Goal: Download file/media

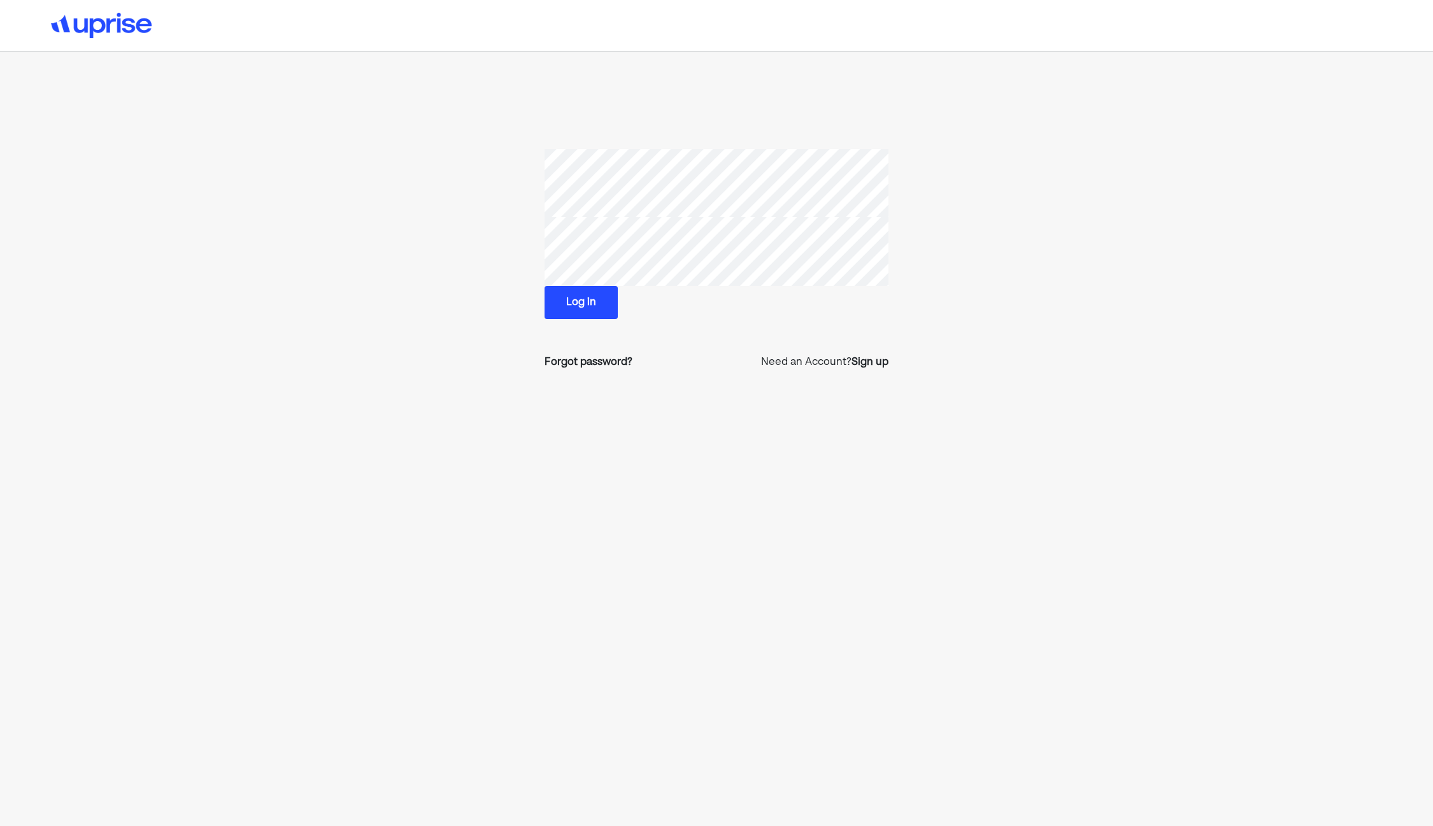
click at [604, 303] on button "Log in" at bounding box center [581, 302] width 73 height 33
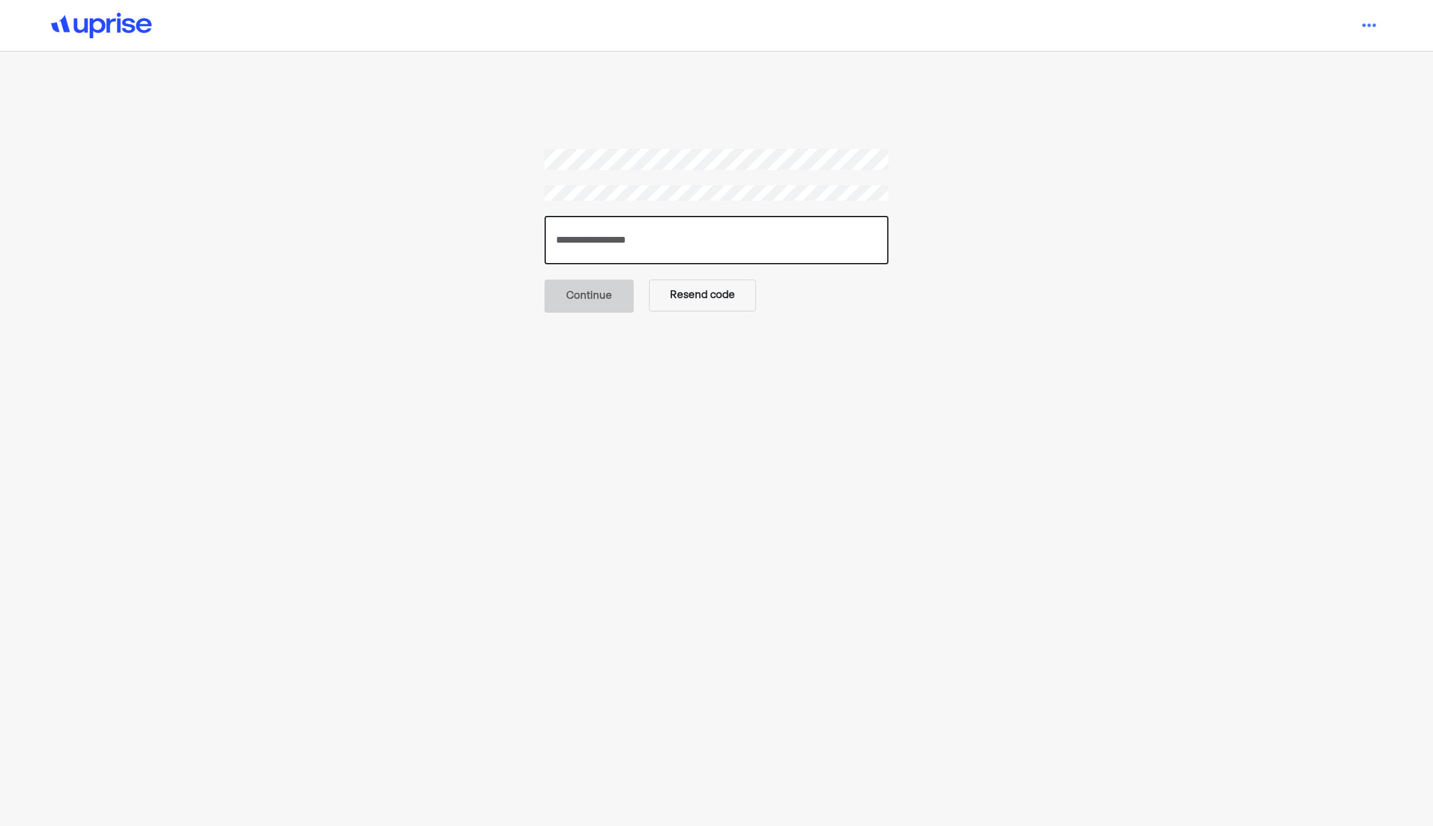
click at [634, 227] on input "number" at bounding box center [717, 240] width 344 height 48
paste input "******"
type input "******"
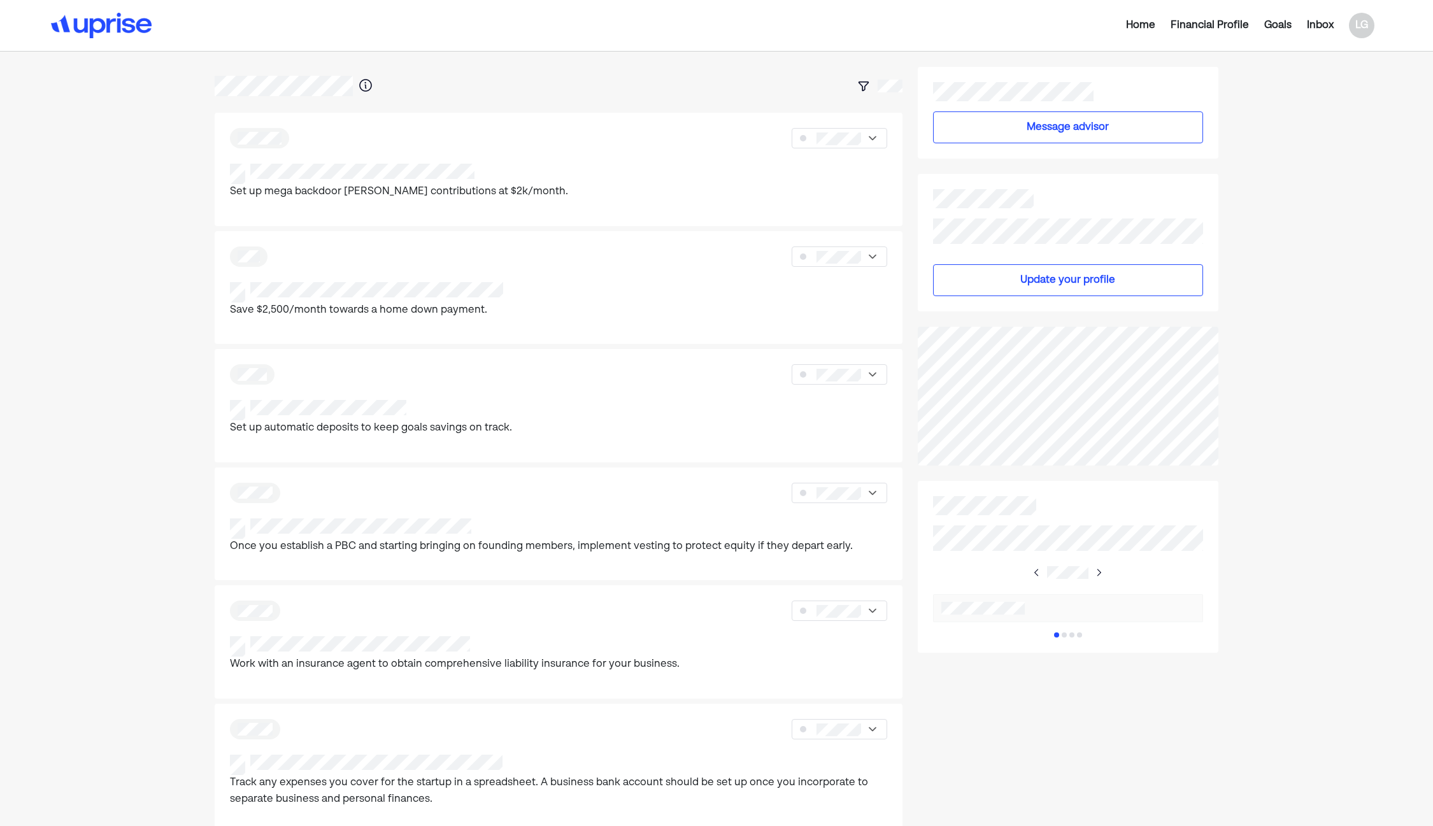
click at [1320, 22] on div "Inbox" at bounding box center [1320, 25] width 27 height 15
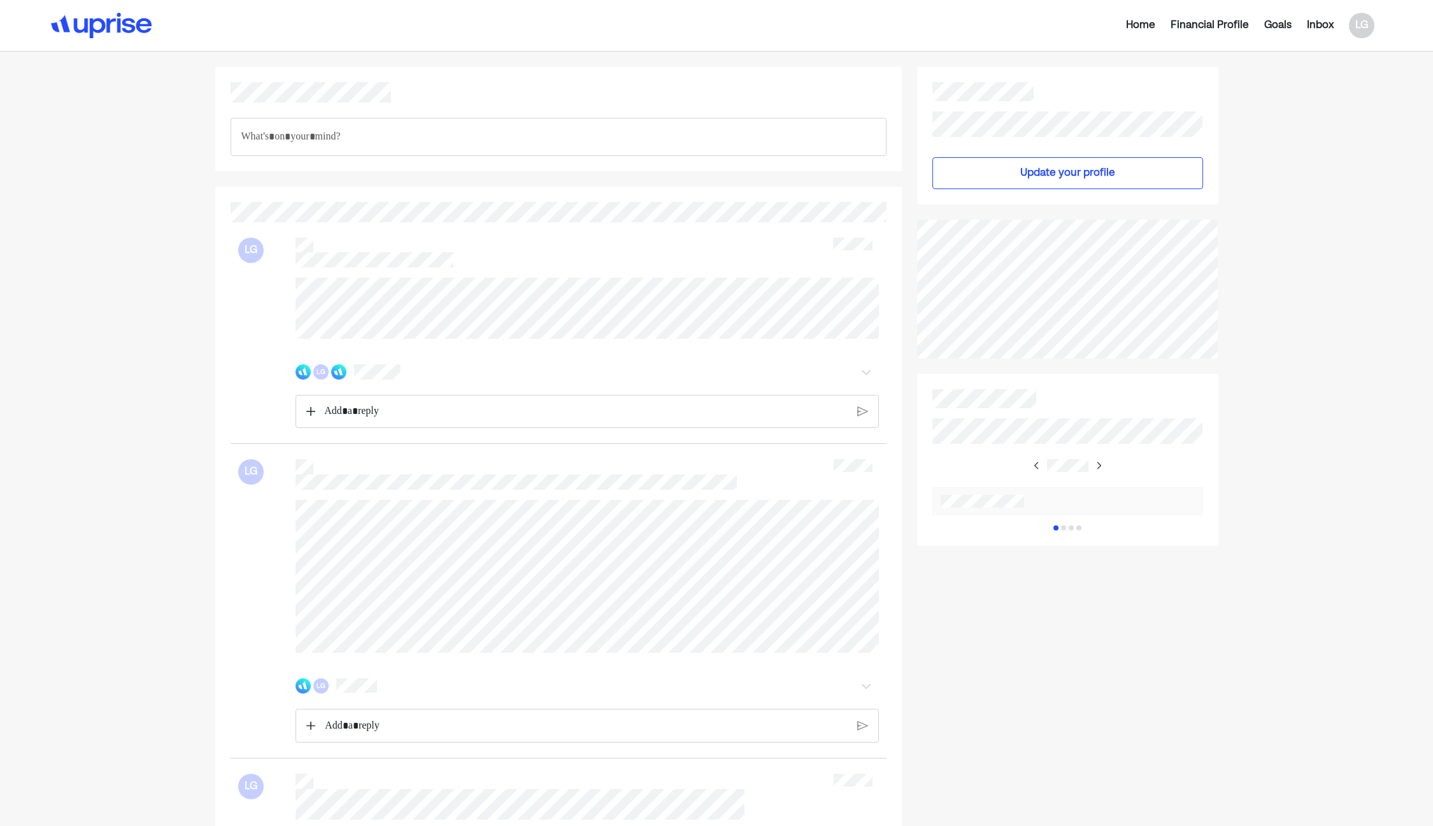
click at [455, 427] on div "Rich Text Editor. Editing area: main" at bounding box center [586, 412] width 536 height 32
click at [310, 417] on img at bounding box center [310, 412] width 9 height 9
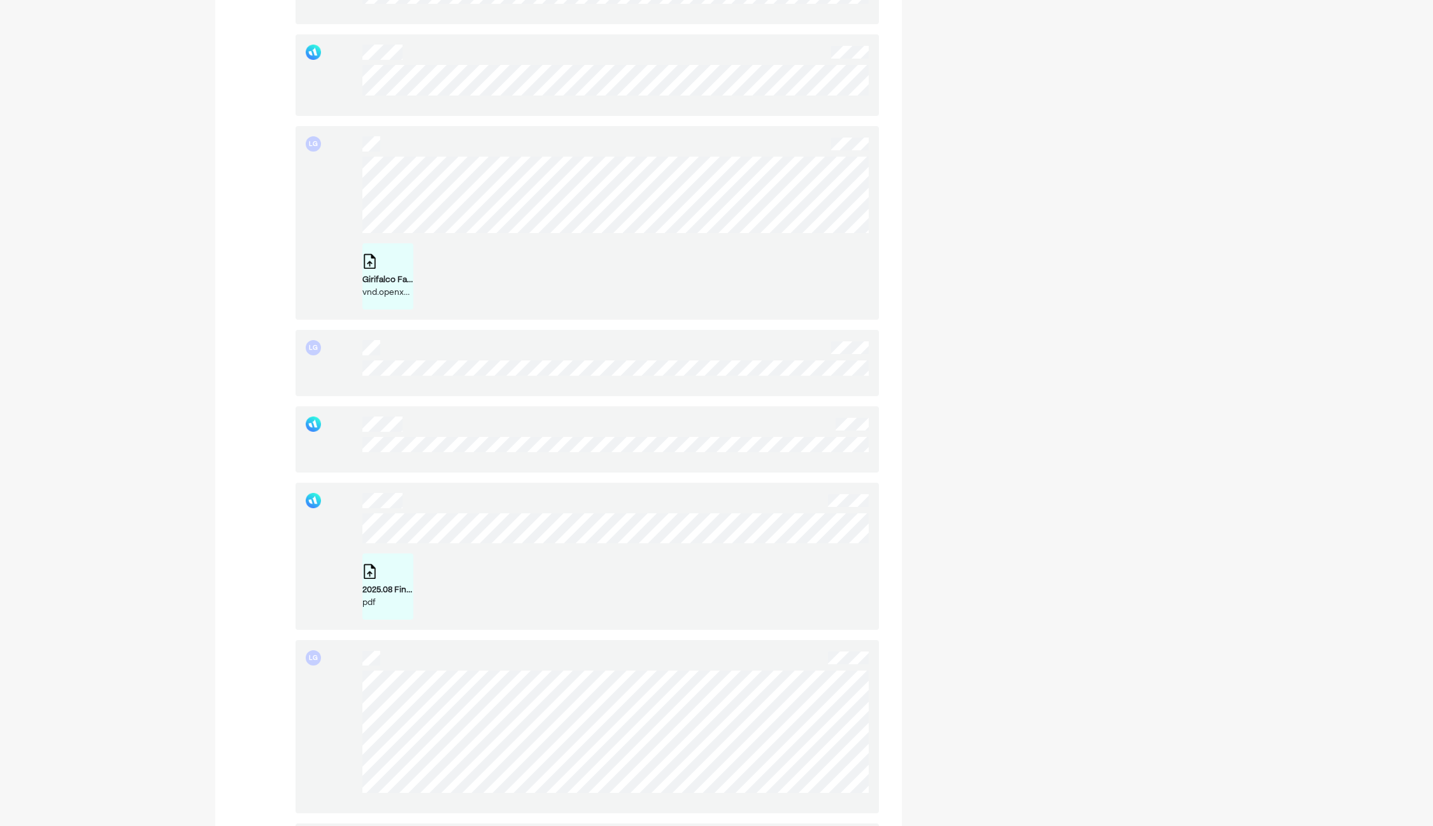
scroll to position [3107, 0]
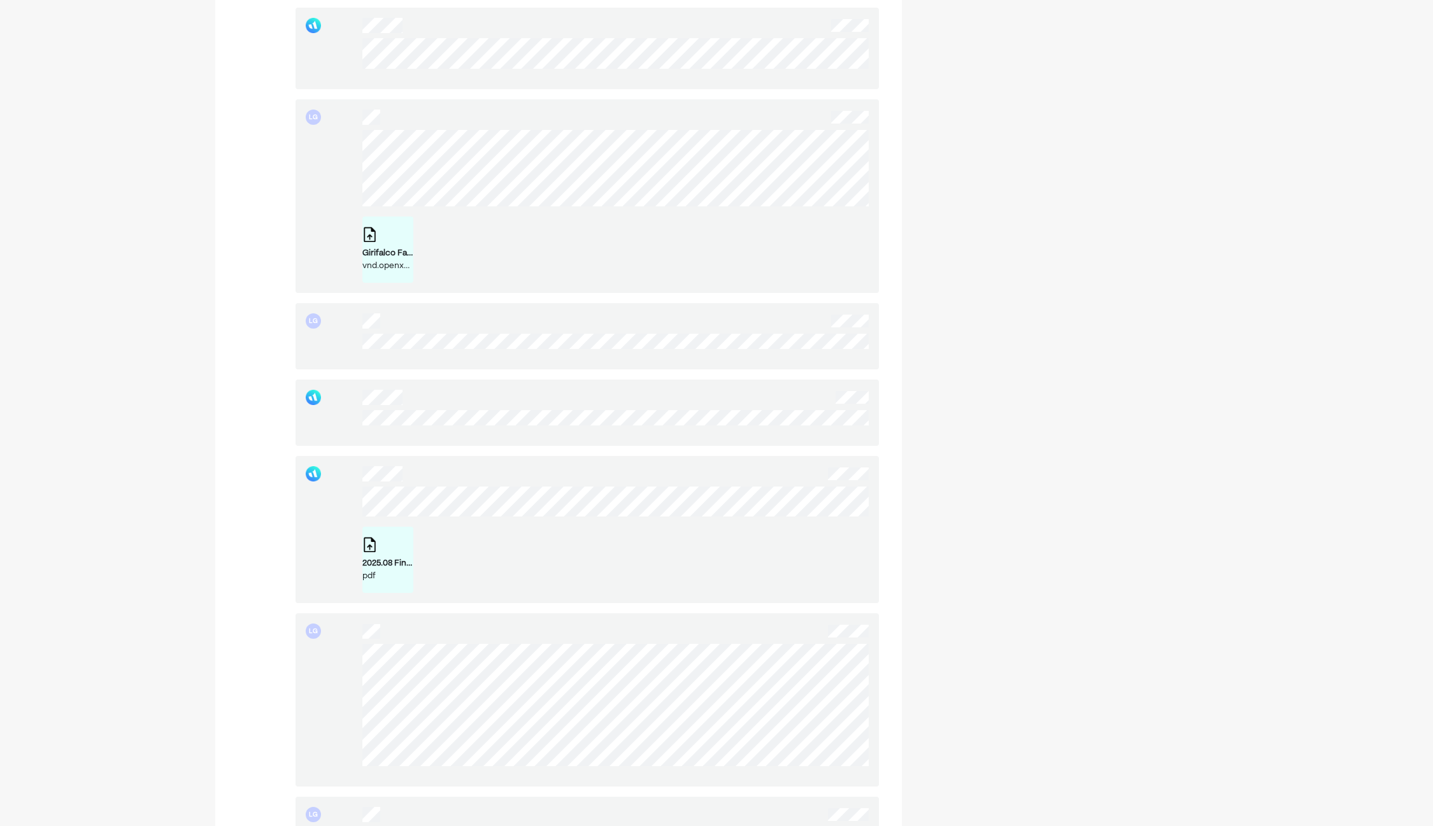
click at [389, 557] on div "2025.08 Financial Plan.pdf pdf" at bounding box center [387, 560] width 51 height 46
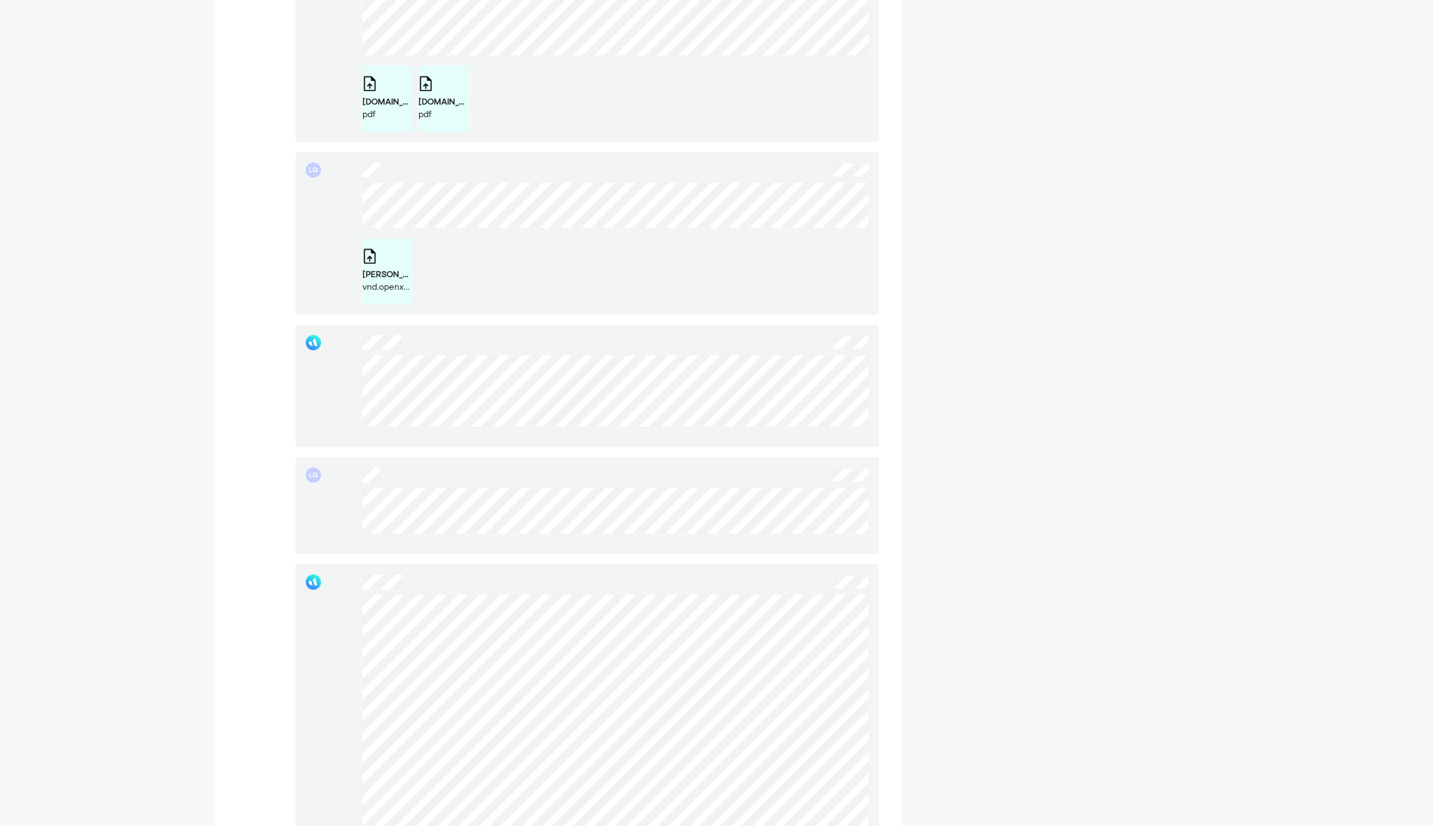
scroll to position [0, 0]
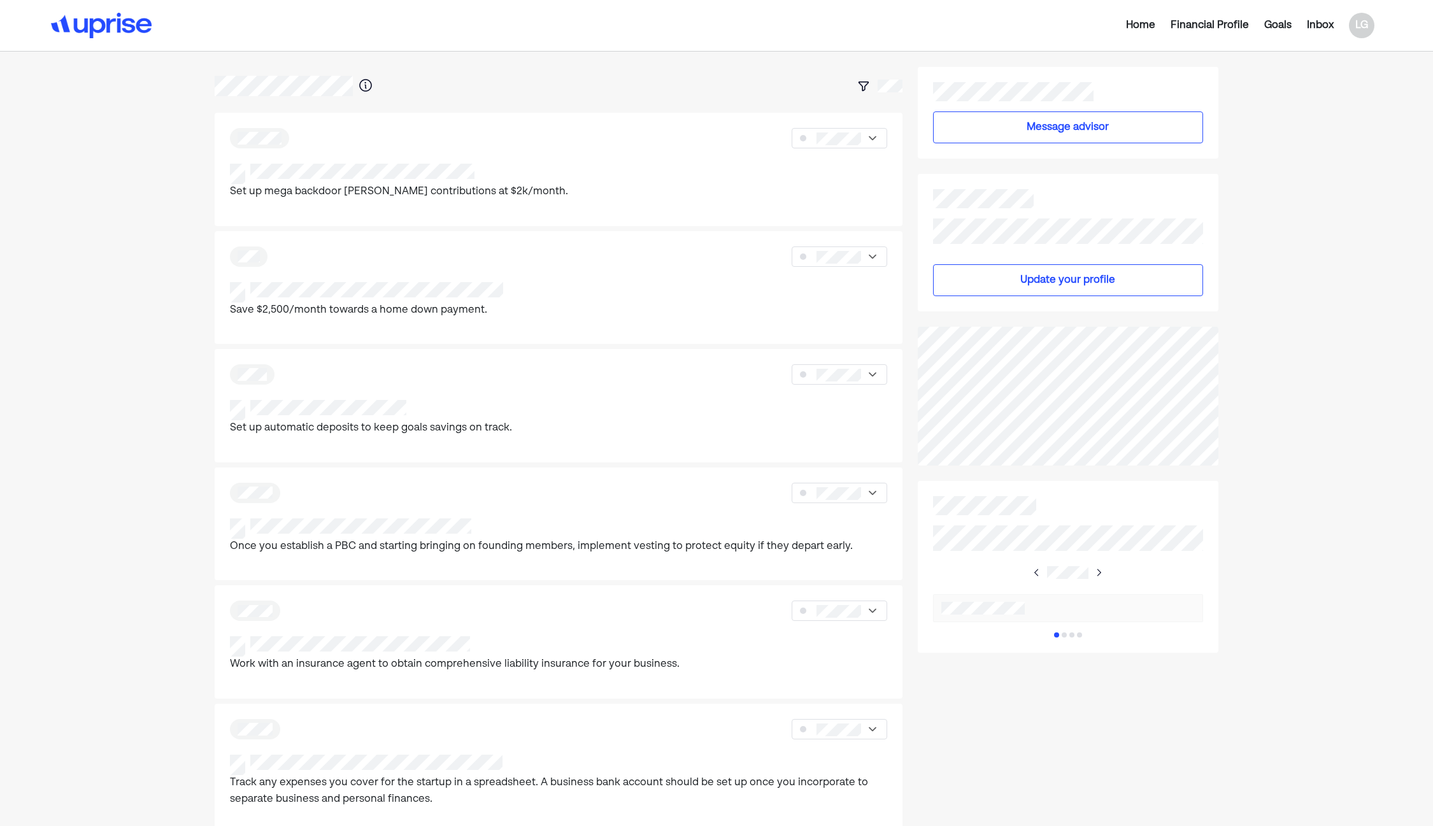
click at [1320, 24] on div "Inbox" at bounding box center [1320, 25] width 27 height 15
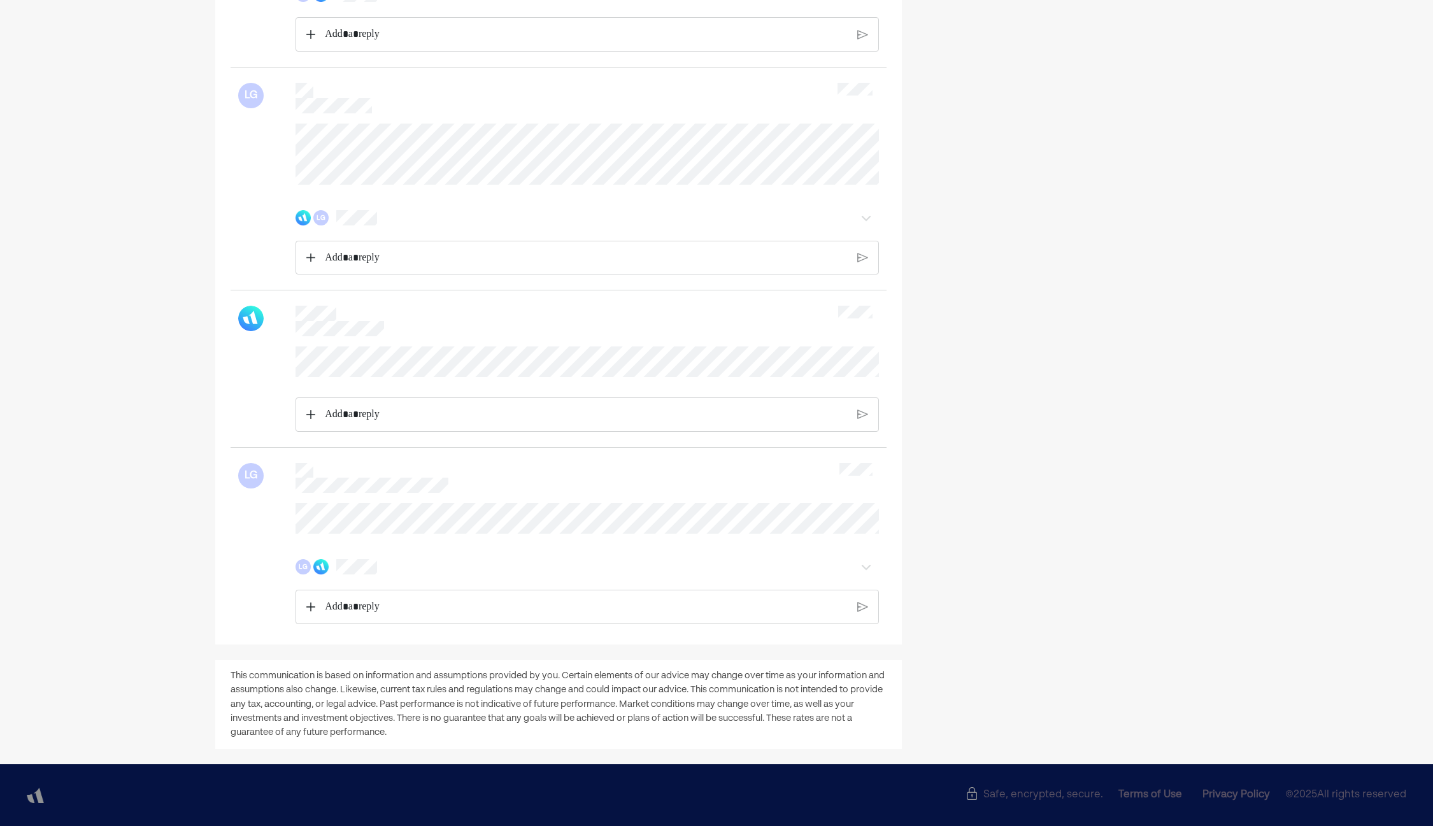
scroll to position [4147, 0]
